Goal: Book appointment/travel/reservation

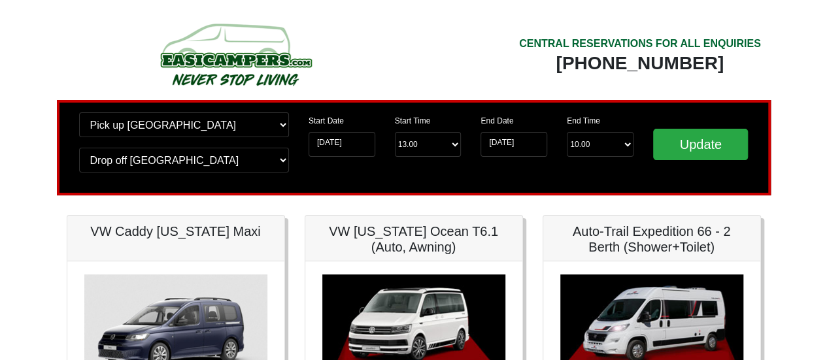
click at [358, 143] on input "[DATE]" at bounding box center [342, 144] width 67 height 25
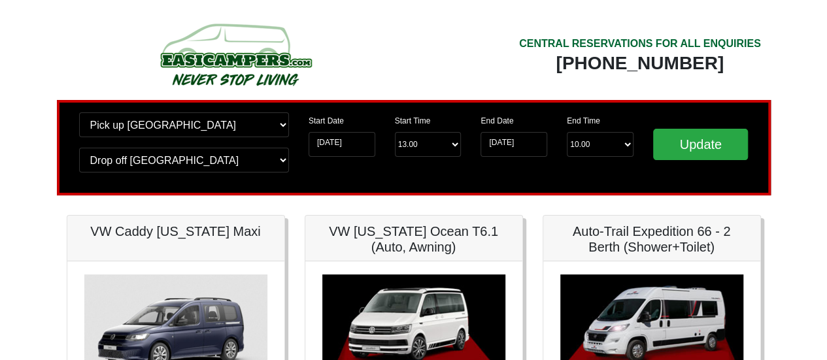
click at [321, 146] on input "[DATE]" at bounding box center [342, 144] width 67 height 25
click at [354, 149] on input "[DATE]" at bounding box center [342, 144] width 67 height 25
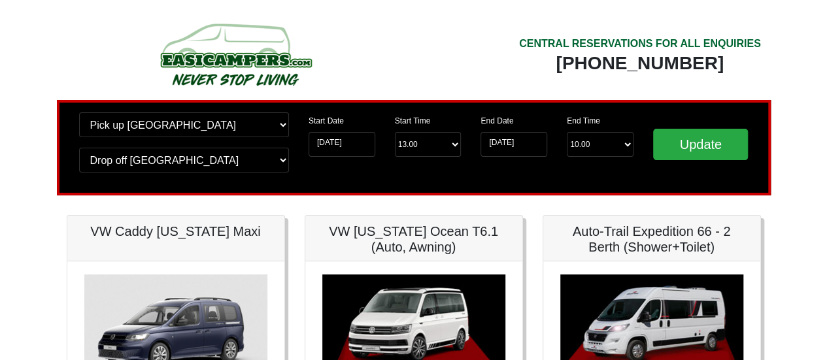
click at [354, 149] on input "[DATE]" at bounding box center [342, 144] width 67 height 25
click at [380, 145] on div "Start Date [DATE]" at bounding box center [342, 139] width 86 height 55
click at [334, 120] on label "Start Date" at bounding box center [326, 121] width 35 height 12
click at [334, 132] on input "[DATE]" at bounding box center [342, 144] width 67 height 25
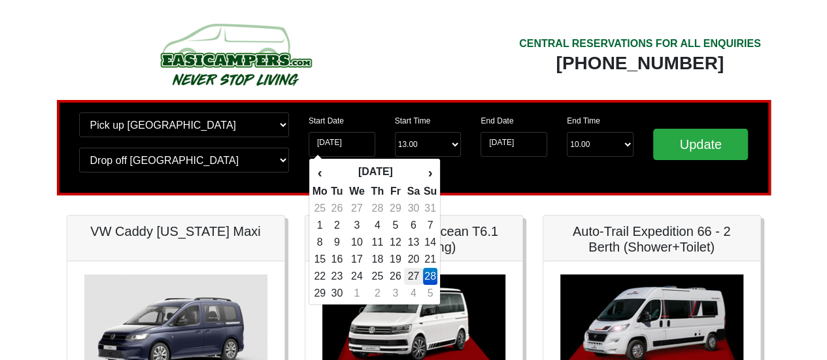
click at [416, 278] on td "27" at bounding box center [413, 276] width 19 height 17
type input "[DATE]"
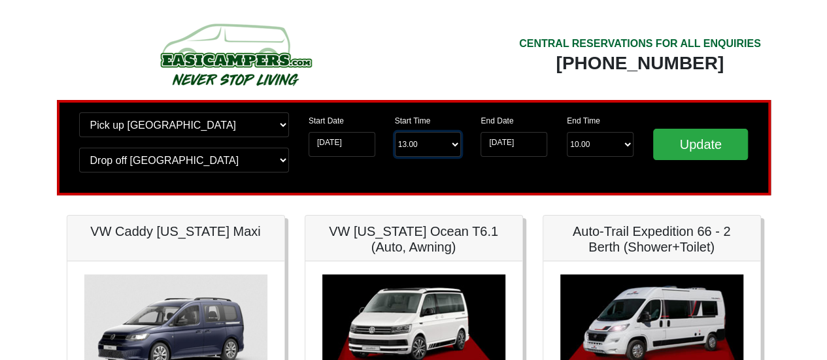
click at [456, 146] on select "Start Time 13.00 -------- 11.00 am ([DATE] & [DATE] Only) 12.00 pm ([DATE]) 13.…" at bounding box center [428, 144] width 67 height 25
click at [395, 133] on select "Start Time 13.00 -------- 11.00 am ([DATE] & [DATE] Only) 12.00 pm ([DATE]) 13.…" at bounding box center [428, 144] width 67 height 25
click at [446, 145] on select "Start Time 13.00 -------- 11.00 am ([DATE] & [DATE] Only) 12.00 pm ([DATE]) 13.…" at bounding box center [428, 144] width 67 height 25
select select "17.00"
click at [395, 133] on select "Start Time 13.00 -------- 11.00 am ([DATE] & [DATE] Only) 12.00 pm ([DATE]) 13.…" at bounding box center [428, 144] width 67 height 25
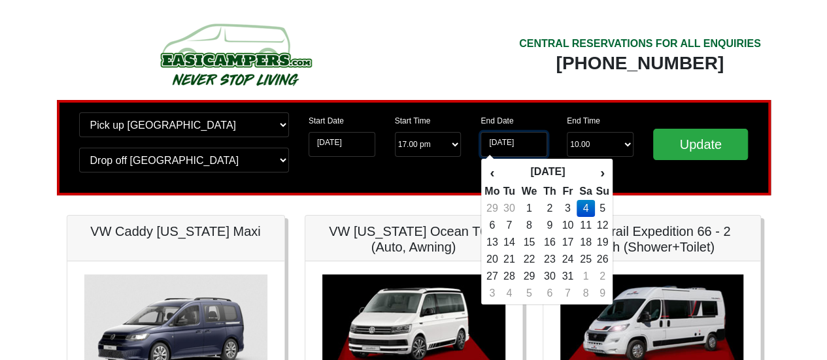
click at [535, 145] on input "[DATE]" at bounding box center [514, 144] width 67 height 25
click at [555, 207] on td "2" at bounding box center [549, 208] width 19 height 17
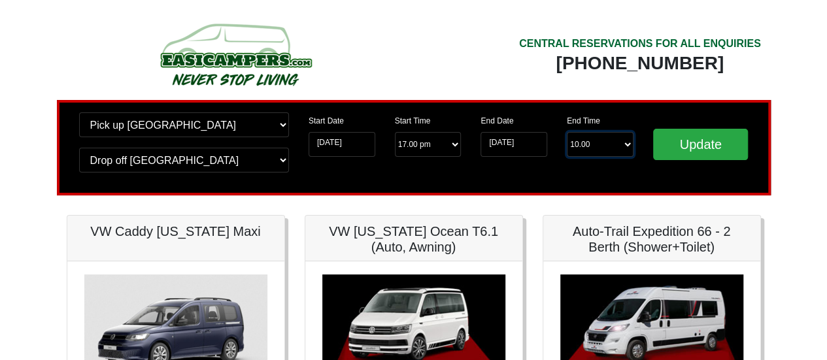
click at [612, 145] on select "End Time 10.00 -------- 08.00 am 09.00 am 10.00 am 11.00 am ([DATE] Only)" at bounding box center [600, 144] width 67 height 25
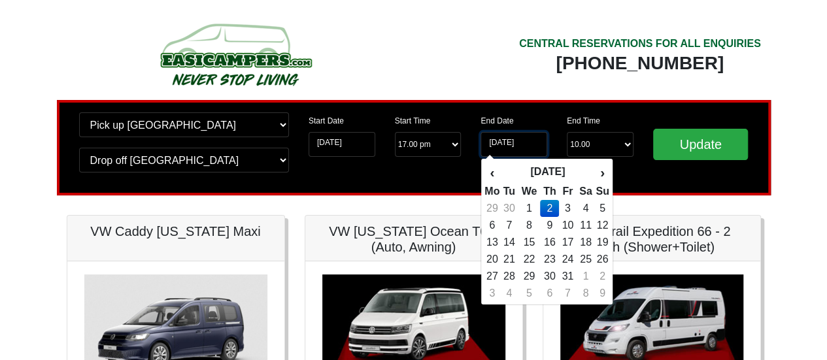
click at [531, 146] on input "[DATE]" at bounding box center [514, 144] width 67 height 25
click at [509, 203] on td "30" at bounding box center [509, 208] width 18 height 17
type input "[DATE]"
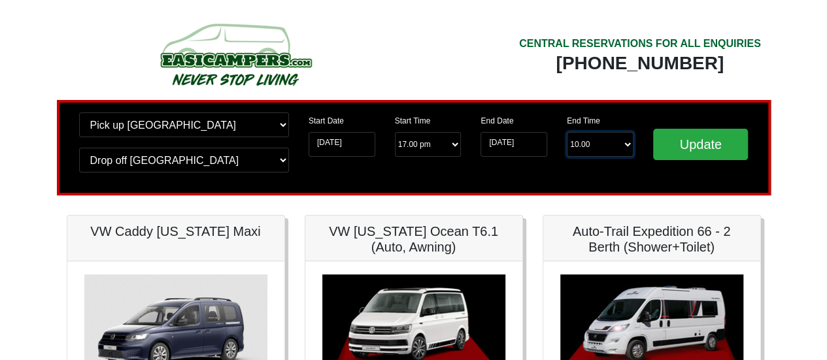
click at [604, 149] on select "End Time 10.00 -------- 08.00 am 09.00 am 10.00 am 11.00 am ([DATE] Only)" at bounding box center [600, 144] width 67 height 25
click at [487, 165] on div "End Date [DATE] End Time End Time 10.00 -------- 08.00 am 09.00 am 10.00 am 11.…" at bounding box center [557, 147] width 173 height 71
